Goal: Task Accomplishment & Management: Complete application form

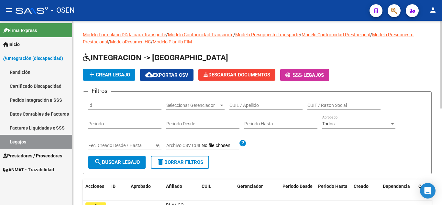
scroll to position [8, 0]
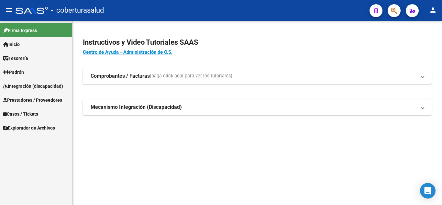
click at [25, 83] on span "Integración (discapacidad)" at bounding box center [33, 85] width 60 height 7
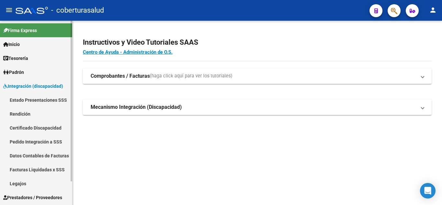
click at [21, 186] on link "Legajos" at bounding box center [36, 183] width 72 height 14
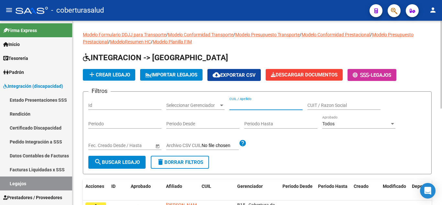
click at [254, 103] on input "CUIL / Apellido" at bounding box center [265, 104] width 73 height 5
paste input "20574395195"
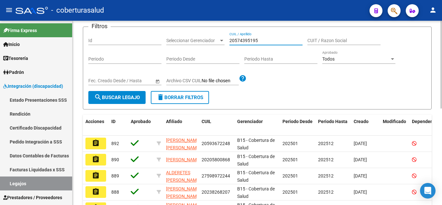
type input "20574395195"
click at [123, 96] on span "search Buscar Legajo" at bounding box center [117, 97] width 46 height 6
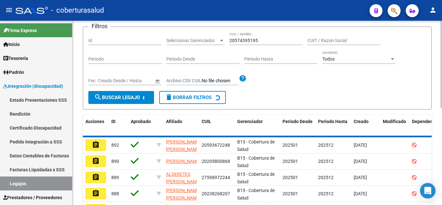
scroll to position [56, 0]
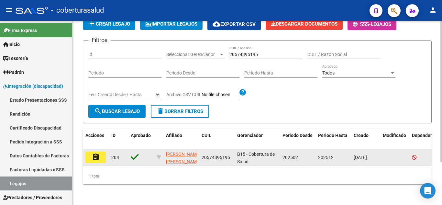
click at [97, 153] on mat-icon "assignment" at bounding box center [96, 157] width 8 height 8
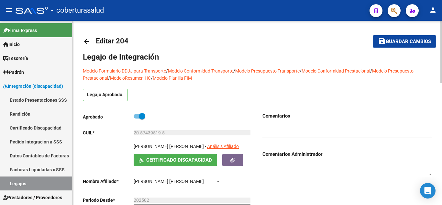
type input "BAZAN LOPEZ MATEO"
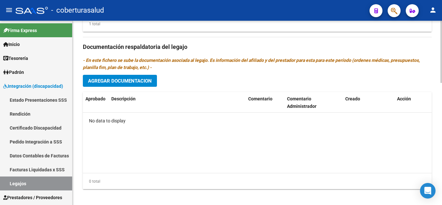
scroll to position [356, 0]
